Goal: Task Accomplishment & Management: Manage account settings

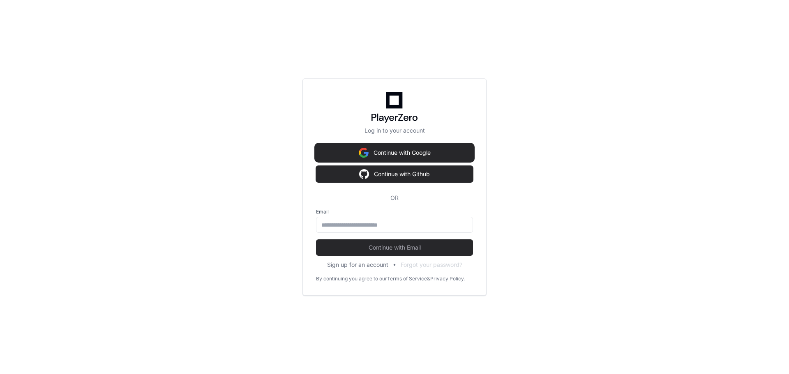
click at [397, 152] on button "Continue with Google" at bounding box center [394, 153] width 157 height 16
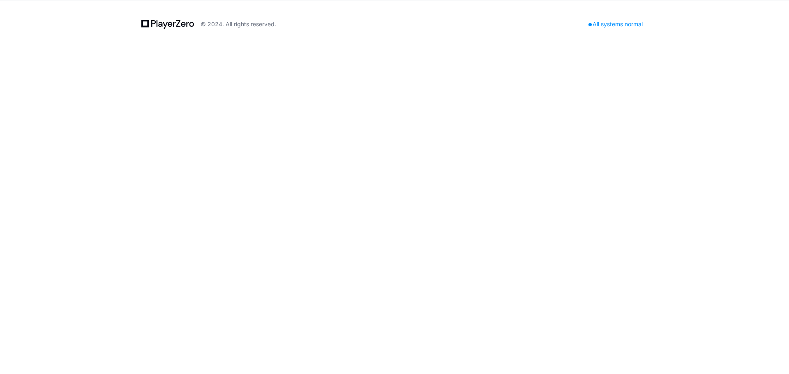
click at [164, 23] on icon at bounding box center [165, 25] width 5 height 7
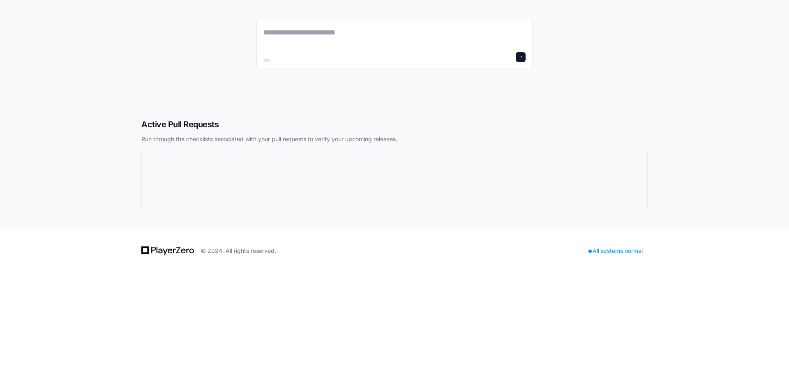
click at [351, 153] on div at bounding box center [394, 165] width 505 height 30
click at [214, 127] on h2 "Active Pull Requests" at bounding box center [394, 125] width 506 height 12
click at [197, 126] on h2 "Active Pull Requests" at bounding box center [394, 125] width 506 height 12
click at [401, 44] on textarea at bounding box center [394, 38] width 262 height 23
click at [521, 58] on span at bounding box center [521, 57] width 4 height 4
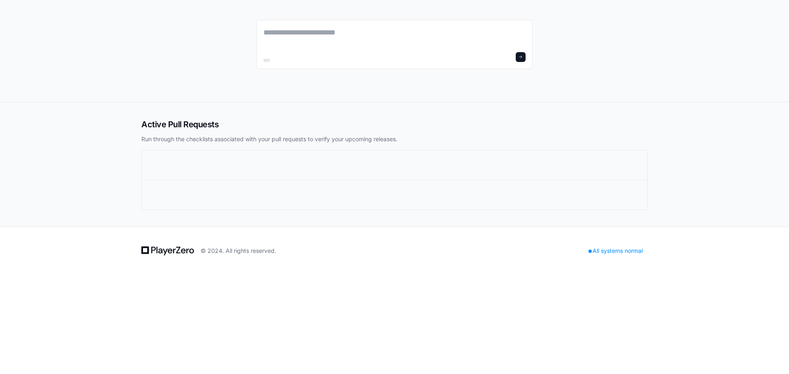
drag, startPoint x: 265, startPoint y: 62, endPoint x: 348, endPoint y: 71, distance: 82.7
click at [348, 71] on div at bounding box center [394, 51] width 276 height 102
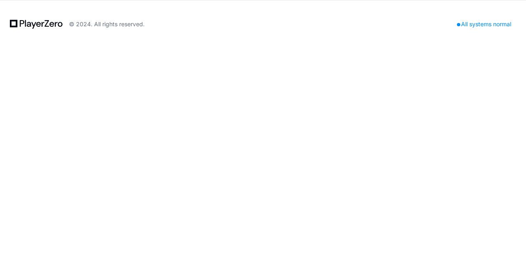
click at [26, 24] on icon at bounding box center [36, 24] width 53 height 10
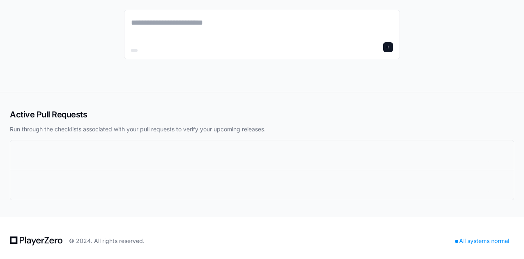
scroll to position [15, 0]
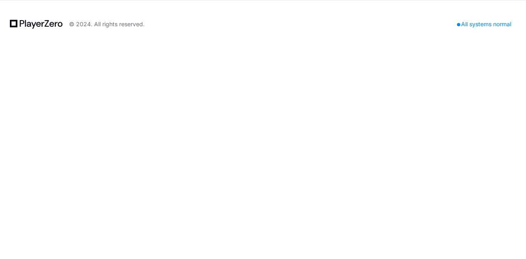
click at [57, 26] on icon at bounding box center [36, 24] width 53 height 10
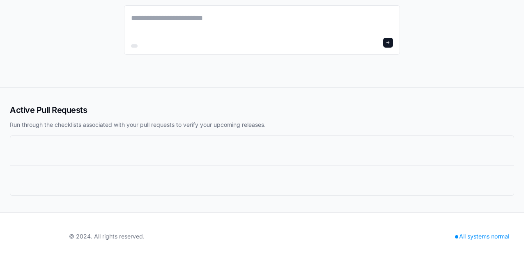
scroll to position [15, 0]
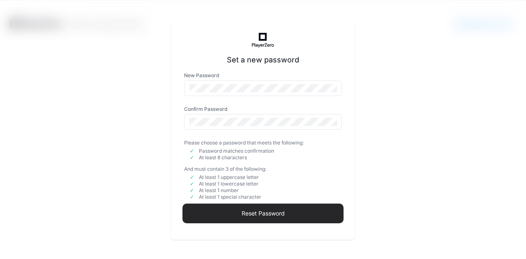
click at [269, 213] on span "Reset Password" at bounding box center [263, 214] width 158 height 8
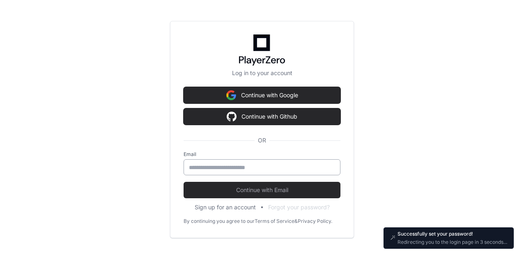
click at [286, 166] on input "email" at bounding box center [262, 168] width 146 height 8
type input "**********"
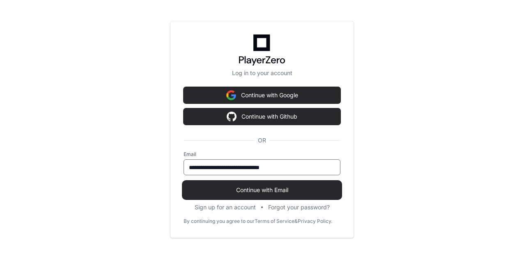
click at [270, 190] on span "Continue with Email" at bounding box center [262, 190] width 157 height 8
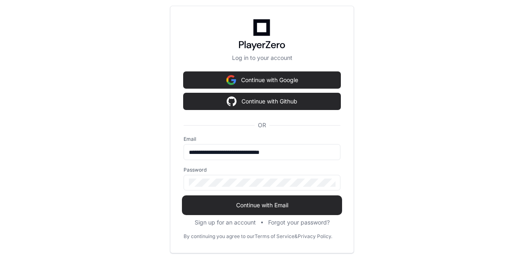
click at [282, 205] on span "Continue with Email" at bounding box center [262, 205] width 157 height 8
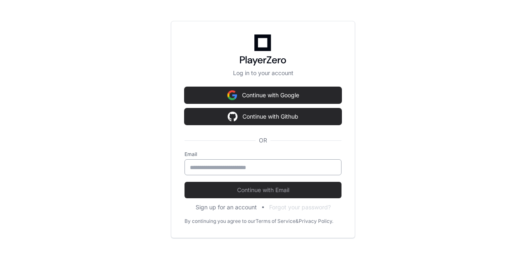
click at [224, 172] on div at bounding box center [263, 167] width 157 height 16
click at [222, 166] on input "email" at bounding box center [263, 168] width 146 height 8
type input "**********"
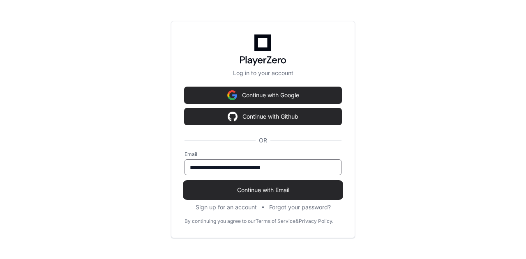
click at [248, 191] on span "Continue with Email" at bounding box center [263, 190] width 157 height 8
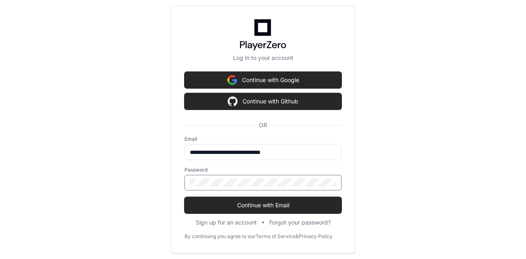
click at [185, 197] on button "Continue with Email" at bounding box center [263, 205] width 157 height 16
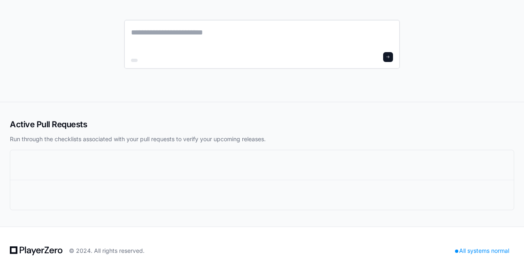
click at [136, 61] on div at bounding box center [134, 60] width 7 height 3
click at [136, 60] on div at bounding box center [134, 60] width 7 height 3
click at [145, 64] on div at bounding box center [262, 44] width 276 height 49
drag, startPoint x: 468, startPoint y: 102, endPoint x: 476, endPoint y: 104, distance: 8.4
click at [476, 104] on div "Active Pull Requests Run through the checklists associated with your pull reque…" at bounding box center [262, 164] width 524 height 125
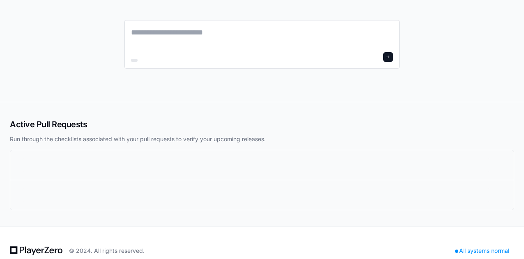
click at [205, 42] on textarea at bounding box center [262, 38] width 262 height 23
click at [205, 33] on textarea at bounding box center [262, 38] width 262 height 23
click at [204, 32] on textarea at bounding box center [262, 38] width 262 height 23
drag, startPoint x: 136, startPoint y: 60, endPoint x: 348, endPoint y: 67, distance: 212.6
click at [323, 78] on div at bounding box center [262, 51] width 276 height 102
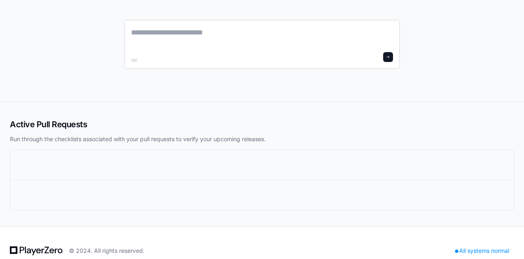
click at [198, 31] on textarea at bounding box center [262, 38] width 262 height 23
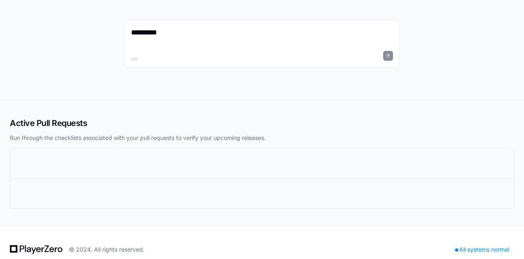
type textarea "*********"
click at [60, 151] on div at bounding box center [262, 164] width 504 height 30
click at [53, 159] on div at bounding box center [256, 163] width 469 height 13
drag, startPoint x: 183, startPoint y: 60, endPoint x: 189, endPoint y: 65, distance: 7.9
click at [185, 62] on div "*********" at bounding box center [262, 44] width 276 height 48
